Goal: Task Accomplishment & Management: Use online tool/utility

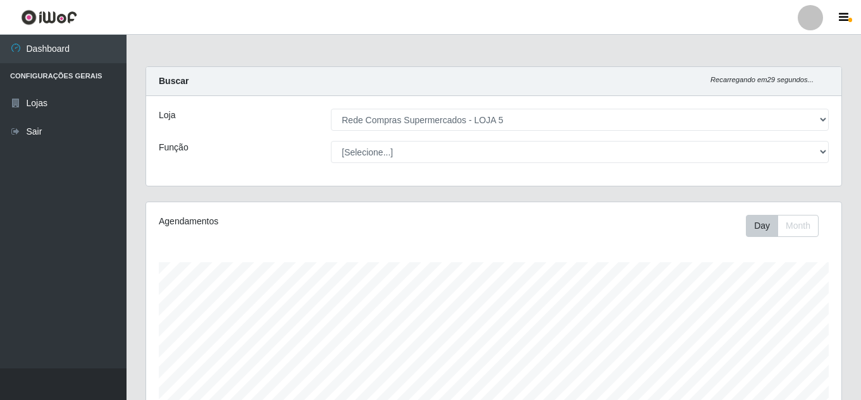
select select "397"
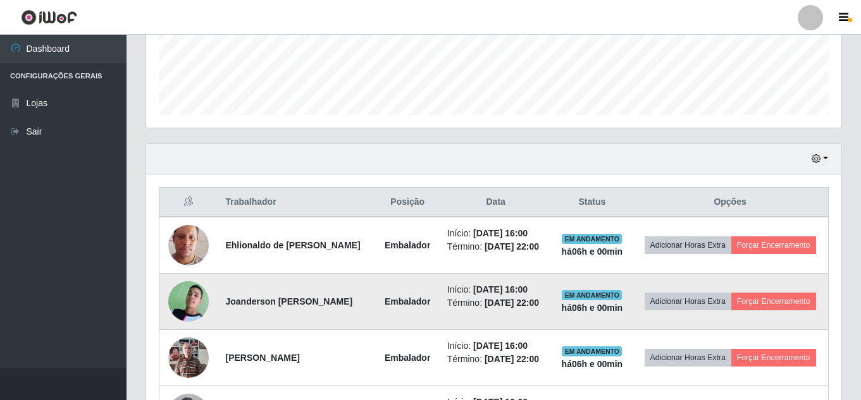
scroll to position [414, 0]
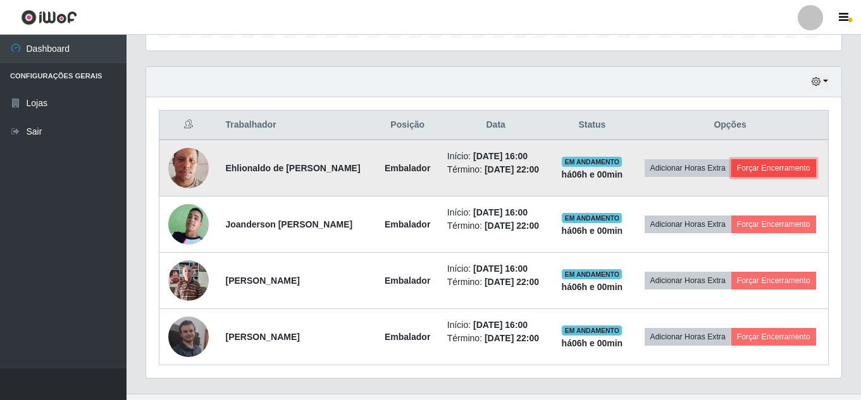
click at [737, 177] on button "Forçar Encerramento" at bounding box center [773, 168] width 85 height 18
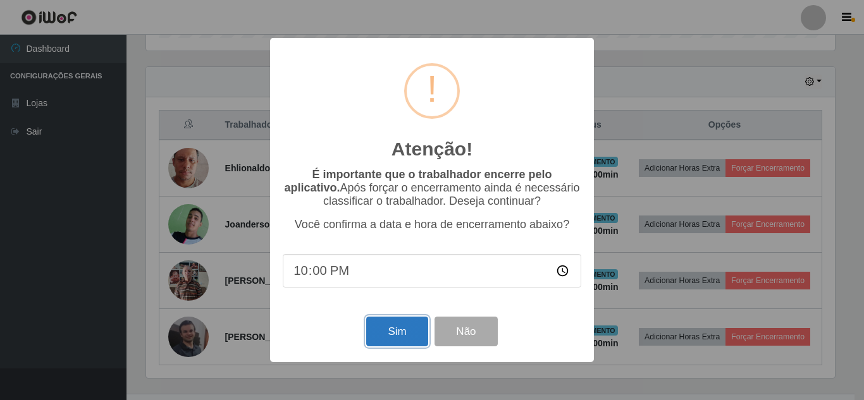
click at [397, 331] on button "Sim" at bounding box center [396, 332] width 61 height 30
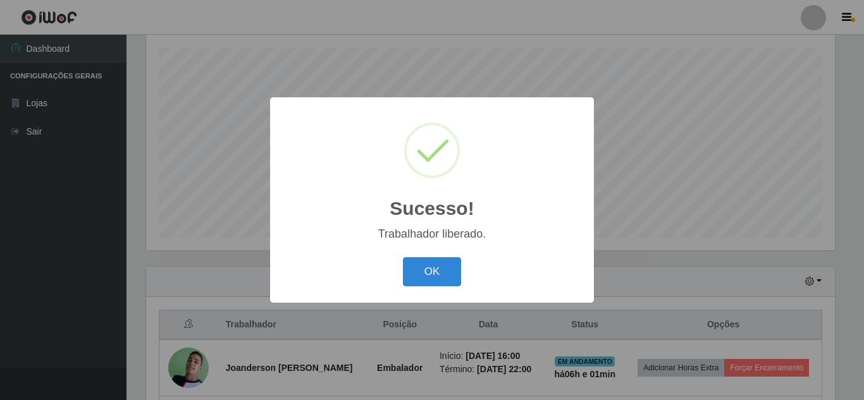
drag, startPoint x: 423, startPoint y: 264, endPoint x: 364, endPoint y: 268, distance: 59.0
click at [423, 265] on button "OK" at bounding box center [432, 272] width 59 height 30
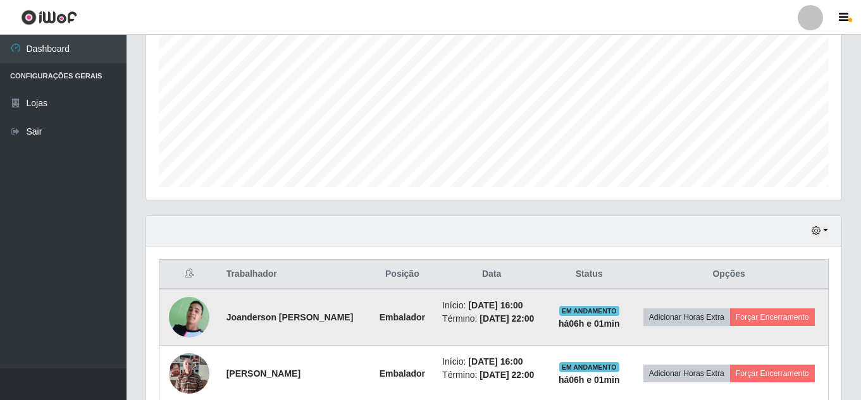
scroll to position [341, 0]
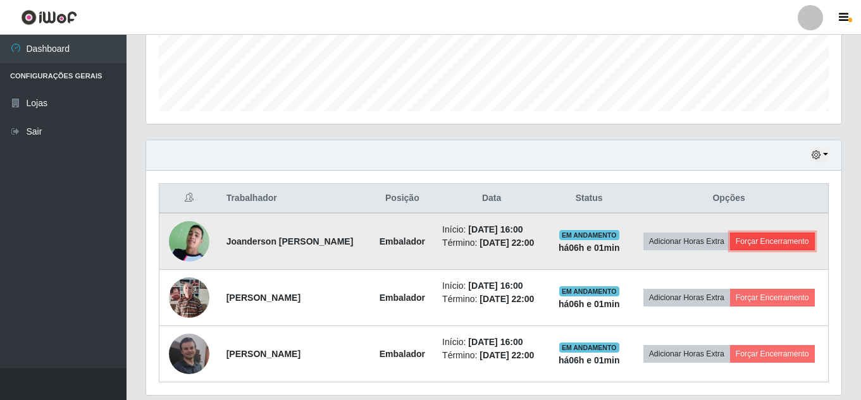
click at [731, 251] on button "Forçar Encerramento" at bounding box center [772, 242] width 85 height 18
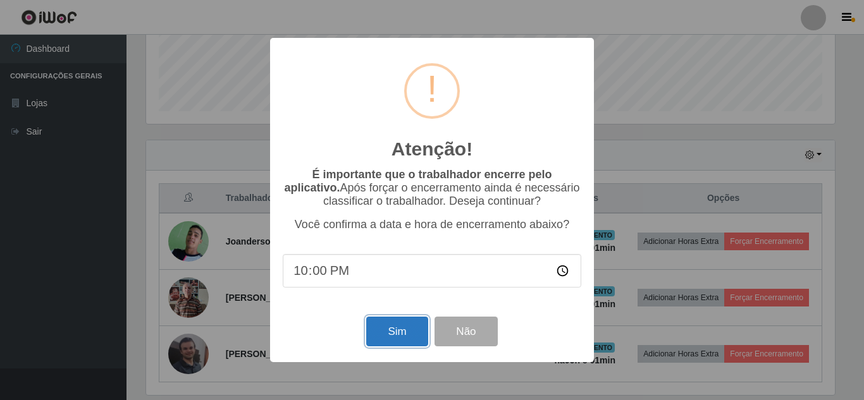
click at [410, 329] on button "Sim" at bounding box center [396, 332] width 61 height 30
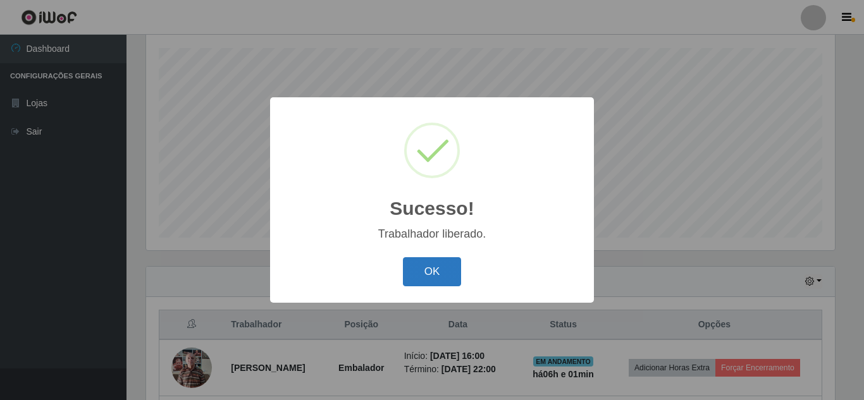
click at [440, 264] on button "OK" at bounding box center [432, 272] width 59 height 30
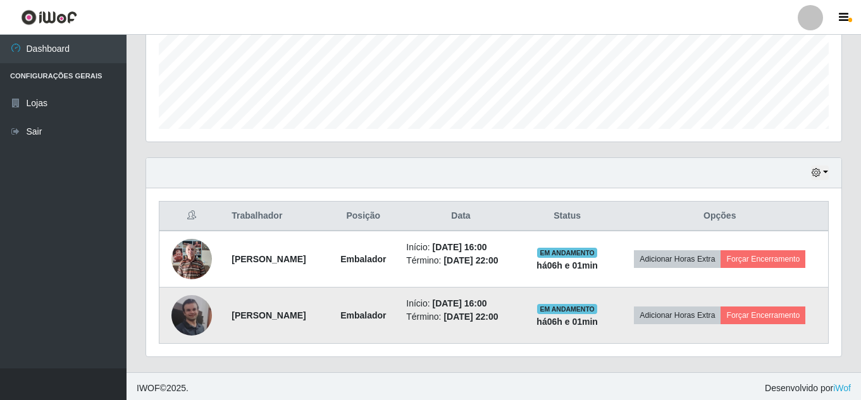
scroll to position [346, 0]
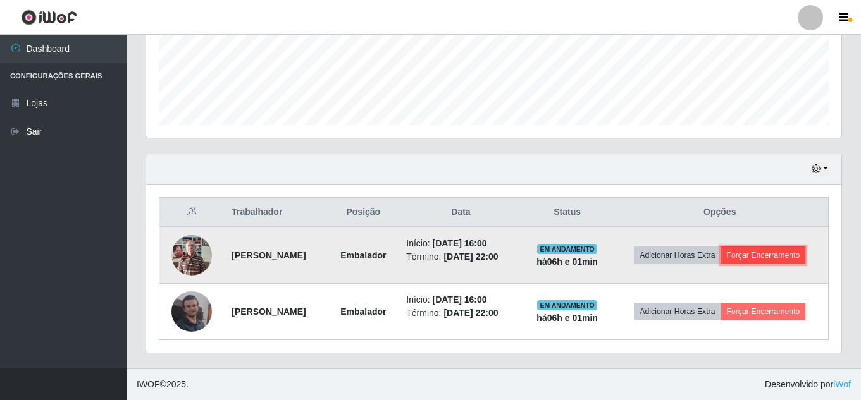
click at [745, 257] on button "Forçar Encerramento" at bounding box center [763, 256] width 85 height 18
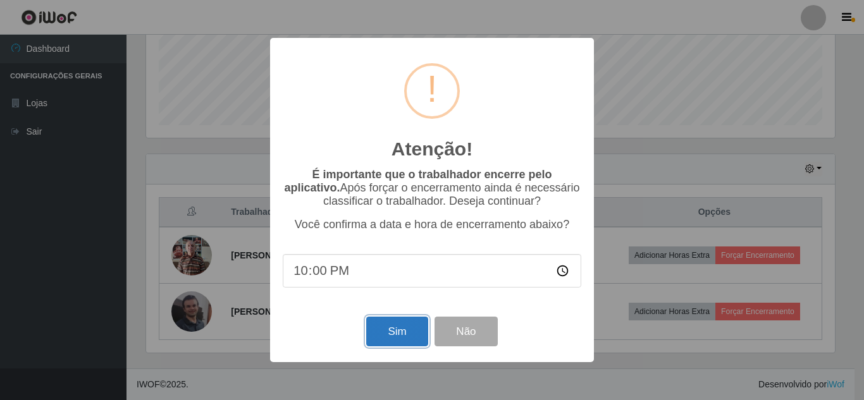
click at [400, 345] on button "Sim" at bounding box center [396, 332] width 61 height 30
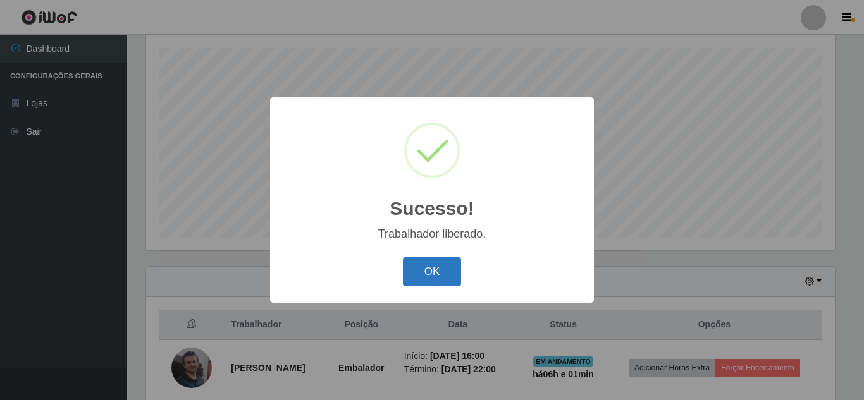
click at [430, 275] on button "OK" at bounding box center [432, 272] width 59 height 30
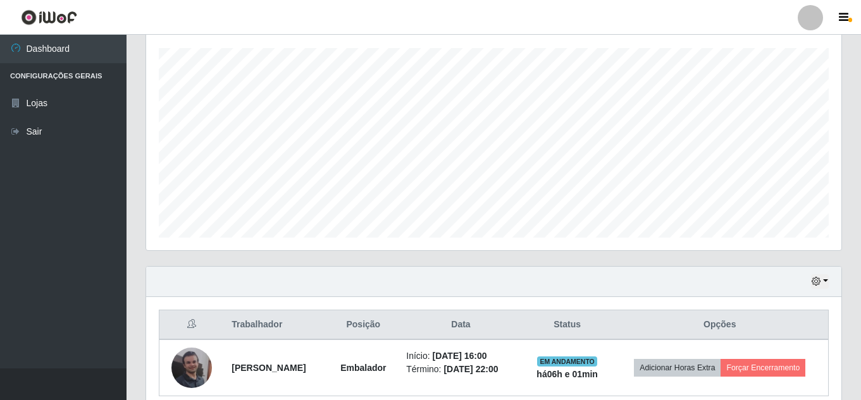
scroll to position [0, 0]
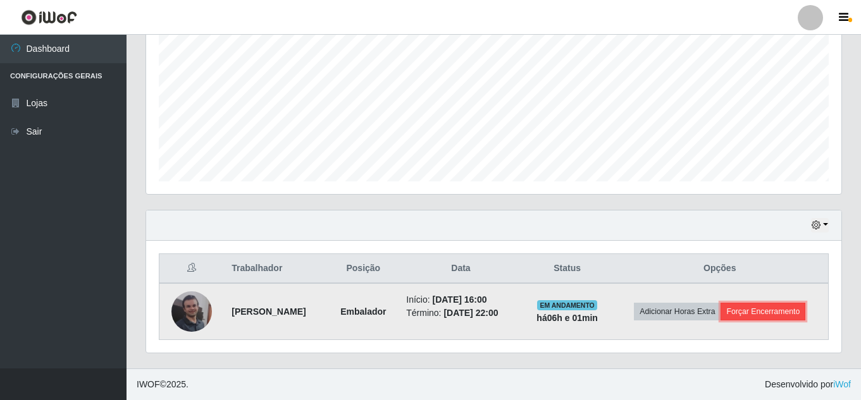
click at [721, 309] on button "Forçar Encerramento" at bounding box center [763, 312] width 85 height 18
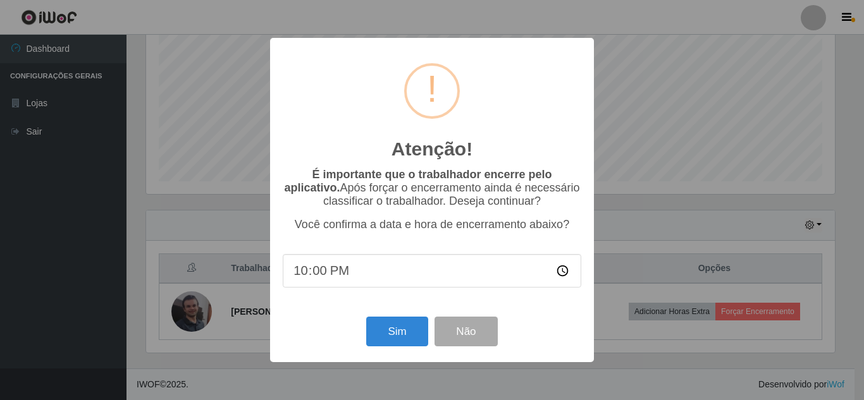
click at [366, 328] on div "Sim Não" at bounding box center [432, 332] width 299 height 36
click at [416, 341] on button "Sim" at bounding box center [396, 332] width 61 height 30
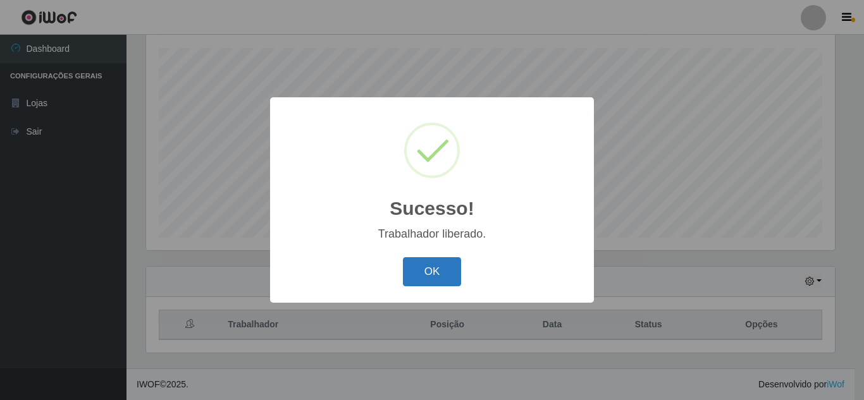
click at [440, 271] on button "OK" at bounding box center [432, 272] width 59 height 30
